Goal: Find specific fact: Find specific fact

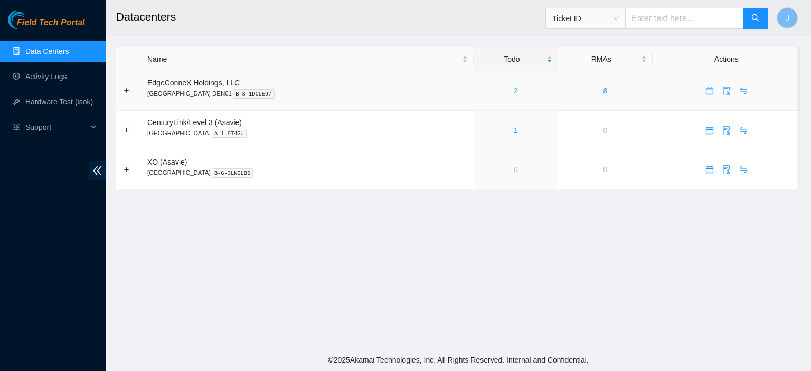
click at [514, 90] on link "2" at bounding box center [516, 91] width 4 height 8
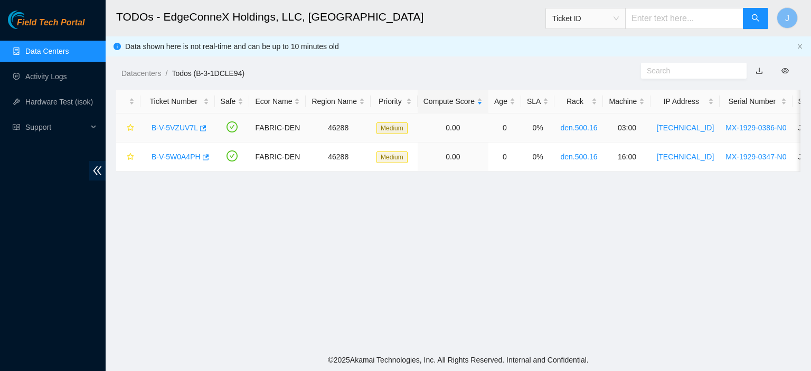
click at [163, 126] on link "B-V-5VZUV7L" at bounding box center [175, 128] width 46 height 8
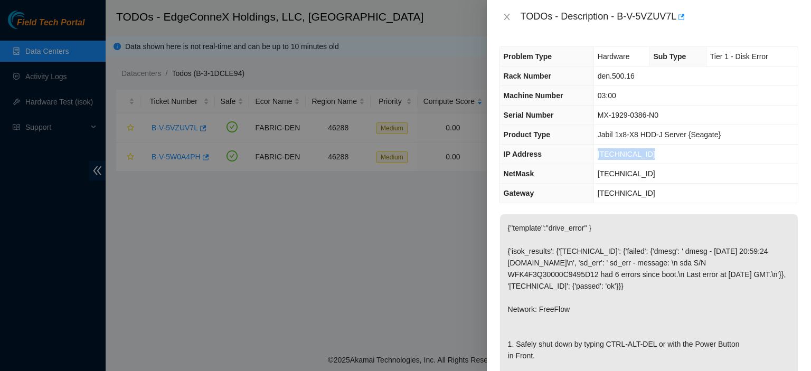
drag, startPoint x: 656, startPoint y: 153, endPoint x: 598, endPoint y: 158, distance: 58.4
click at [598, 158] on td "[TECHNICAL_ID]" at bounding box center [695, 155] width 204 height 20
copy span "[TECHNICAL_ID]"
